Goal: Transaction & Acquisition: Subscribe to service/newsletter

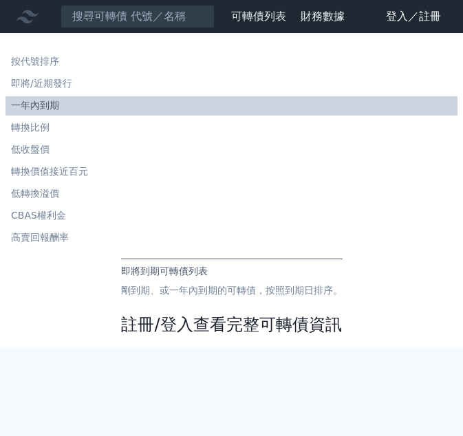
click at [225, 322] on link "註冊/登入查看完整可轉債資訊" at bounding box center [231, 325] width 220 height 22
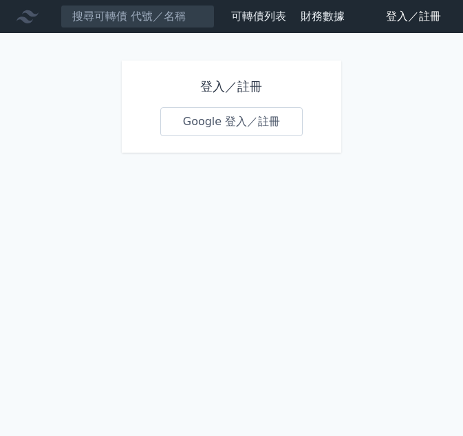
click at [256, 133] on link "Google 登入／註冊" at bounding box center [231, 121] width 143 height 29
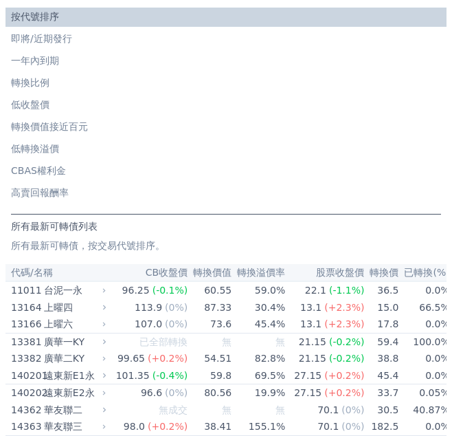
scroll to position [69, 0]
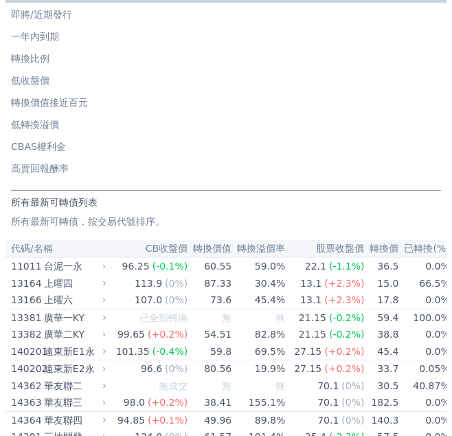
click at [48, 43] on li "一年內到期" at bounding box center [225, 37] width 441 height 14
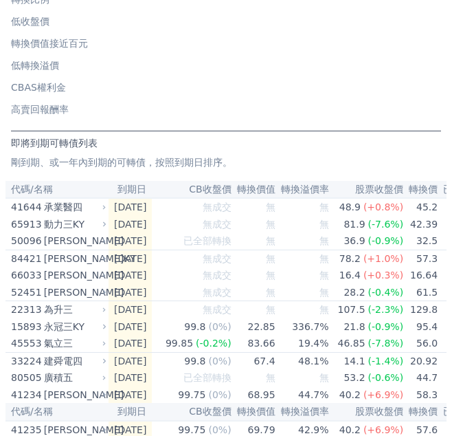
scroll to position [137, 0]
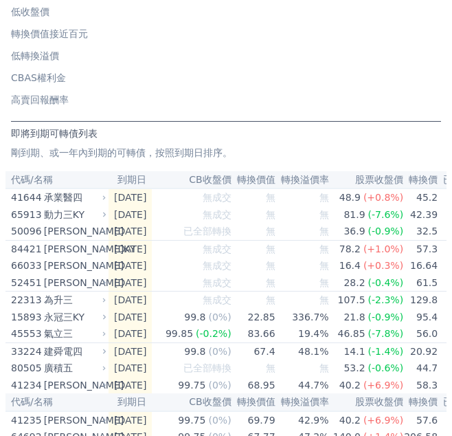
click at [315, 114] on div "按代號排序 即將/近期發行 一年內到期 轉換比例 低收盤價 轉換價值接近百元 低轉換溢價 CBAS權利金 高賣回報酬率" at bounding box center [225, 12] width 441 height 206
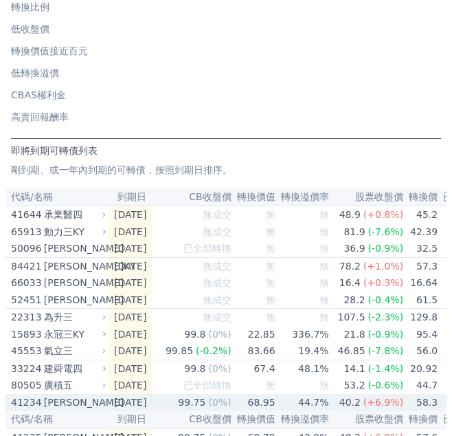
scroll to position [206, 0]
